Goal: Information Seeking & Learning: Check status

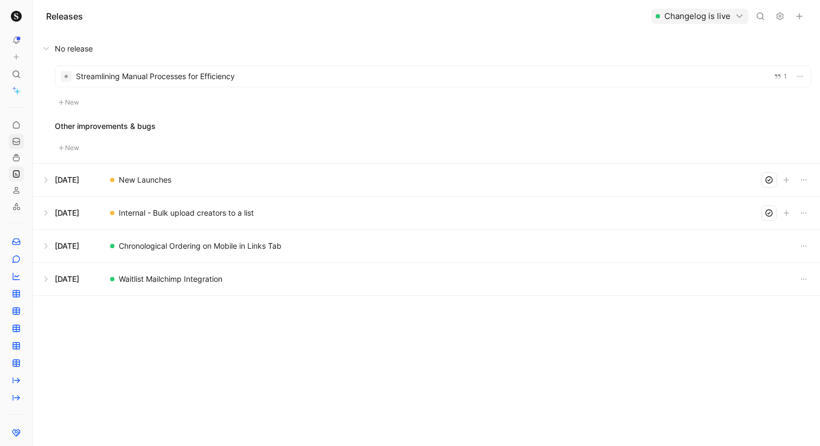
click at [16, 140] on icon at bounding box center [16, 141] width 9 height 9
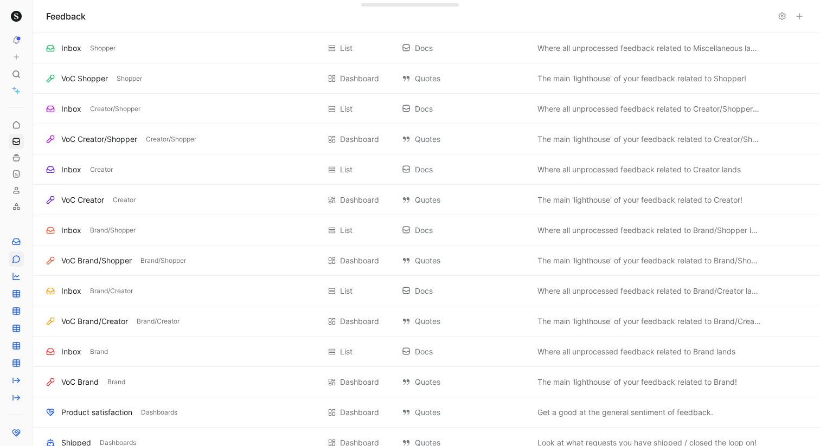
click at [16, 259] on icon at bounding box center [16, 259] width 9 height 9
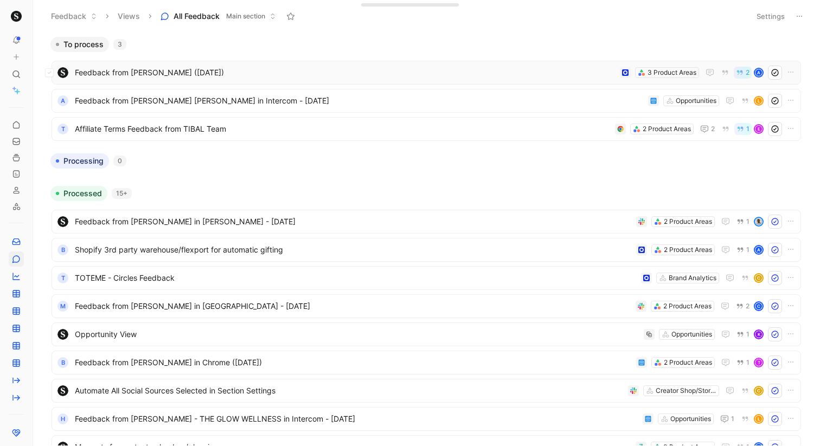
click at [305, 78] on span "Feedback from [PERSON_NAME] ([DATE])" at bounding box center [345, 72] width 541 height 13
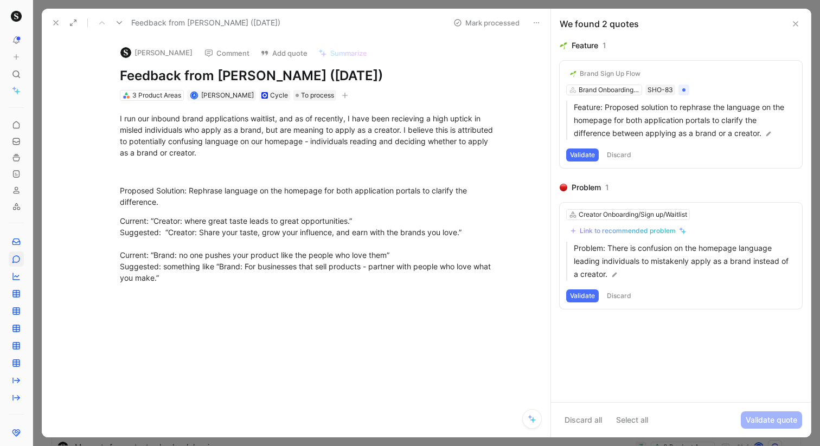
click at [798, 18] on button at bounding box center [795, 23] width 13 height 13
